Goal: Task Accomplishment & Management: Manage account settings

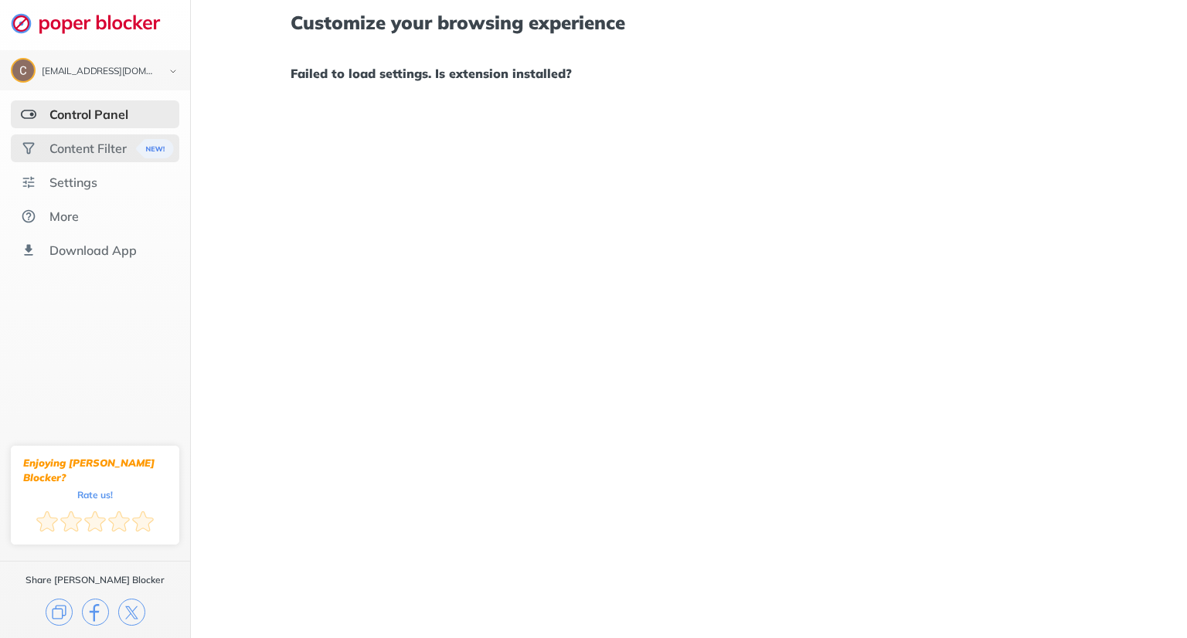
click at [125, 158] on div "Content Filter" at bounding box center [95, 148] width 168 height 28
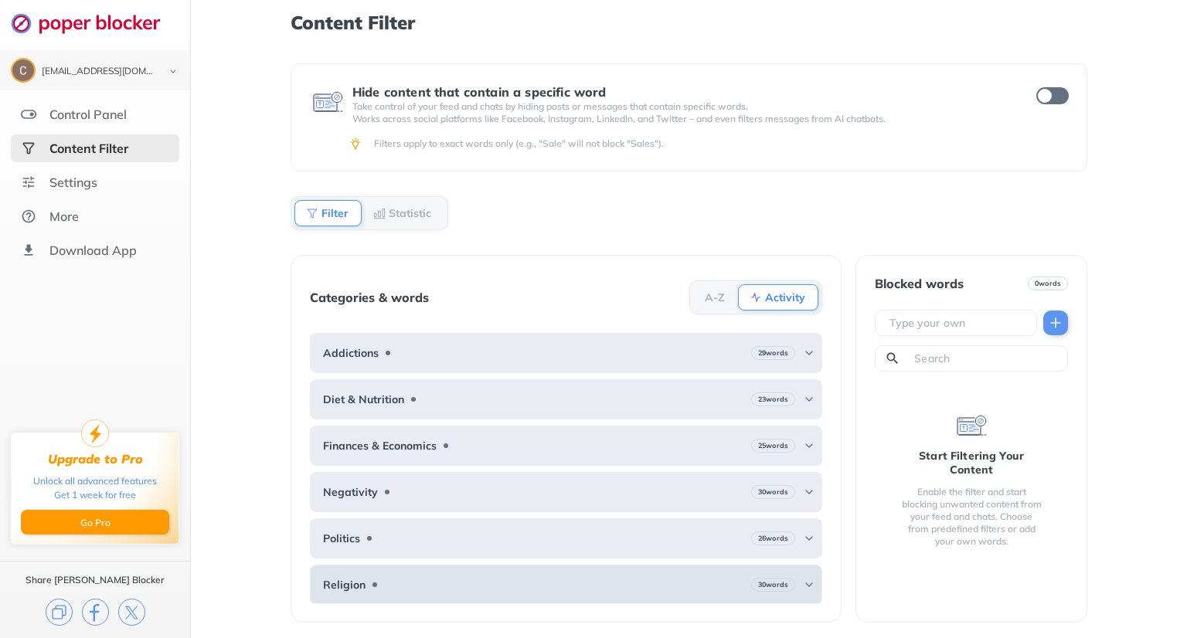
click at [440, 578] on div "Religion 30 words" at bounding box center [566, 585] width 512 height 40
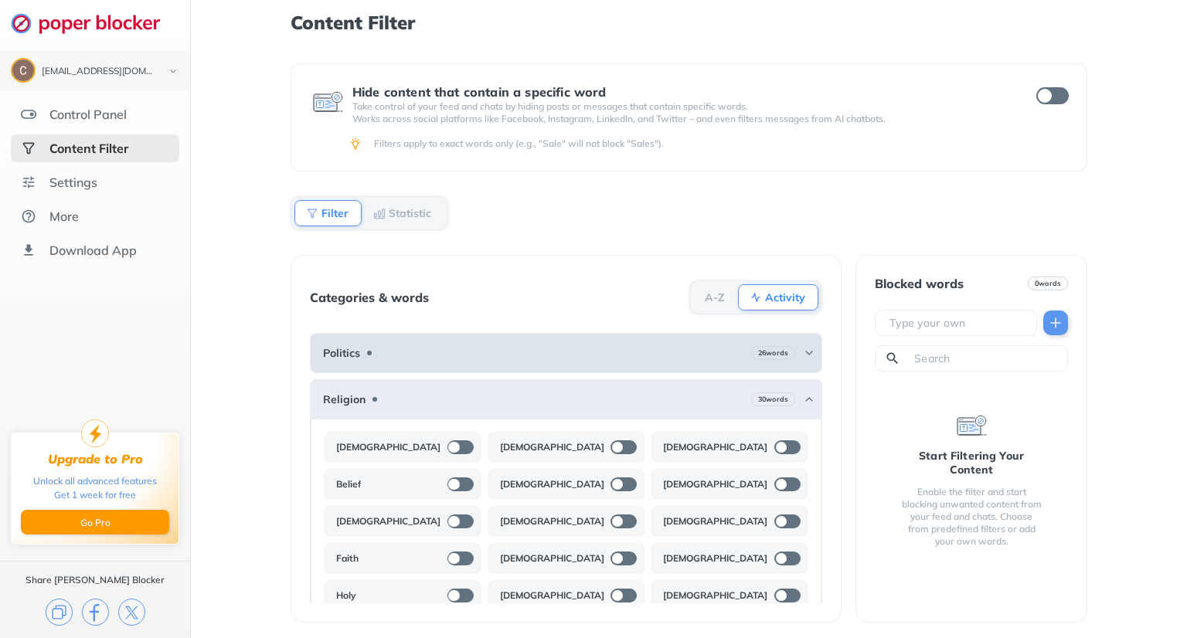
scroll to position [173, 0]
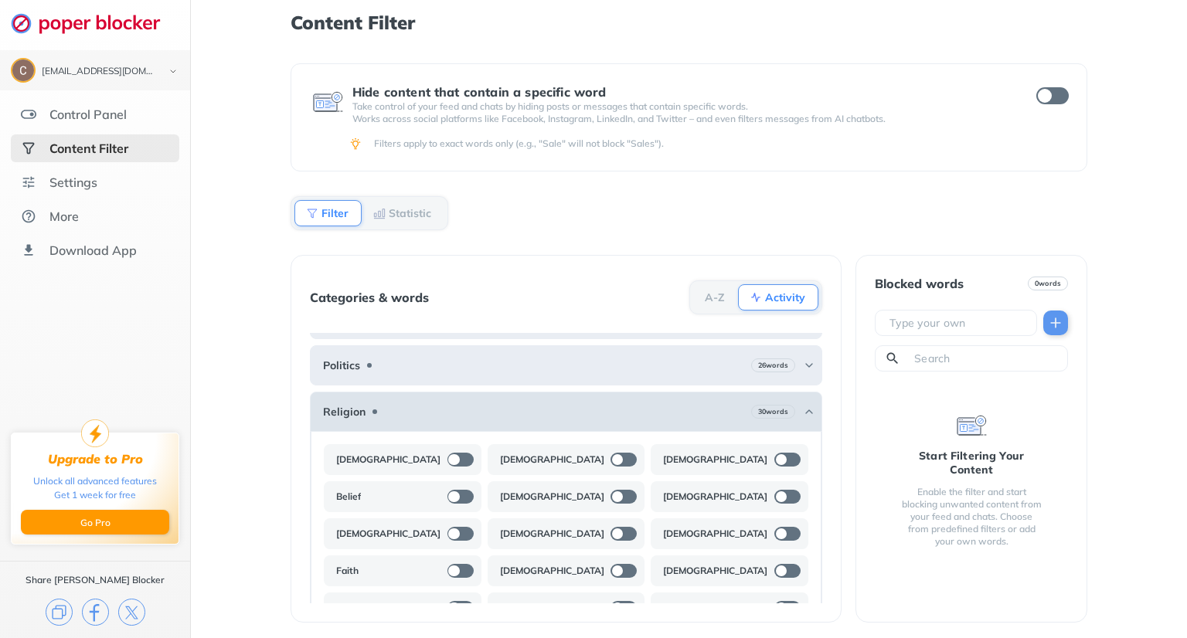
click at [522, 395] on div "Religion 30 words" at bounding box center [566, 412] width 512 height 40
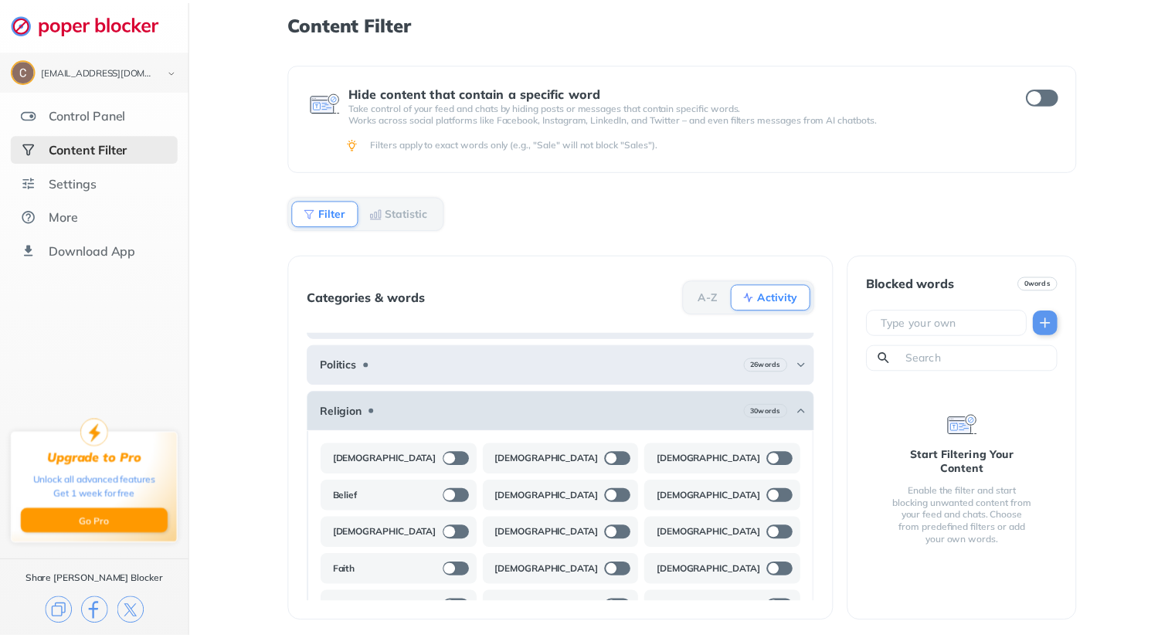
scroll to position [88, 0]
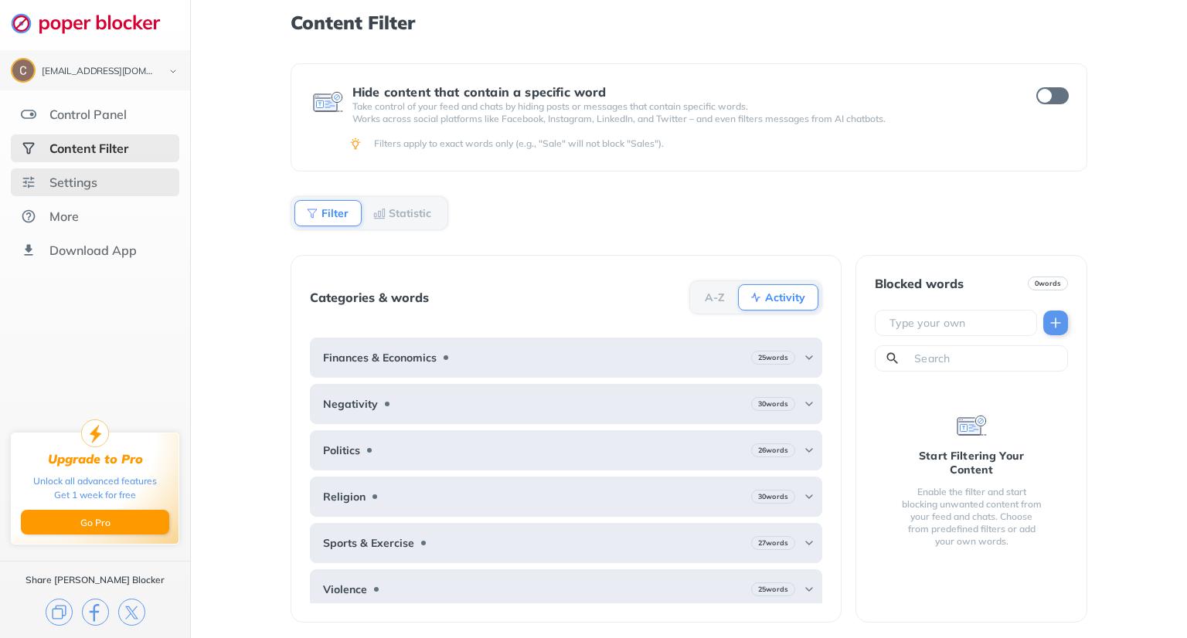
click at [77, 185] on div "Settings" at bounding box center [73, 182] width 48 height 15
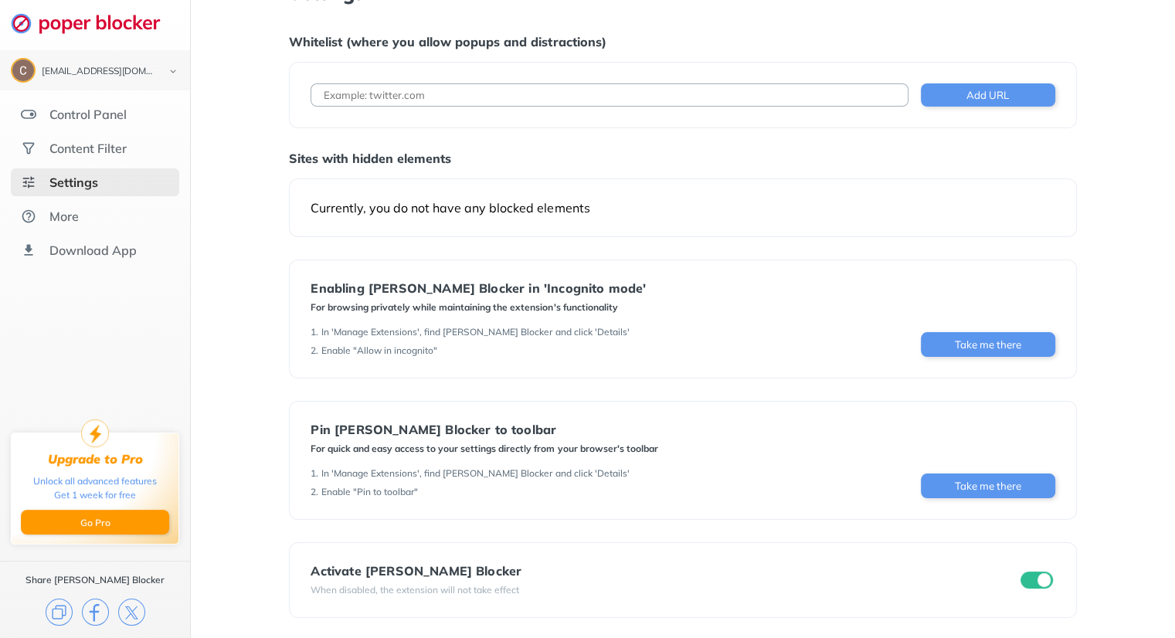
scroll to position [30, 0]
click at [1038, 577] on input "checkbox" at bounding box center [1037, 579] width 32 height 17
click at [1029, 577] on input "checkbox" at bounding box center [1037, 579] width 32 height 17
